Goal: Task Accomplishment & Management: Manage account settings

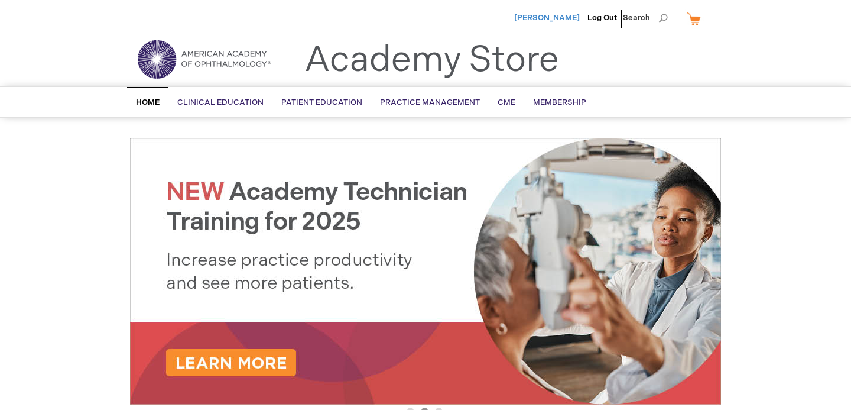
click at [560, 18] on span "[PERSON_NAME]" at bounding box center [547, 17] width 66 height 9
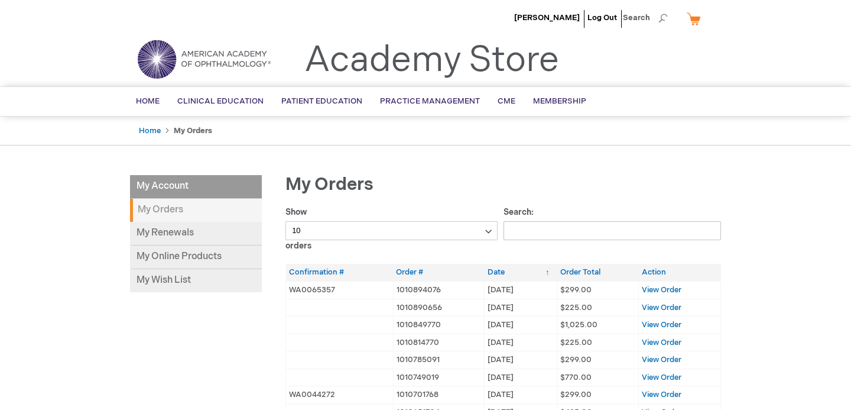
click at [173, 213] on strong "My Orders" at bounding box center [196, 210] width 132 height 23
click at [160, 211] on strong "My Orders" at bounding box center [196, 210] width 132 height 23
click at [168, 259] on link "My Online Products" at bounding box center [196, 257] width 132 height 24
